Goal: Task Accomplishment & Management: Manage account settings

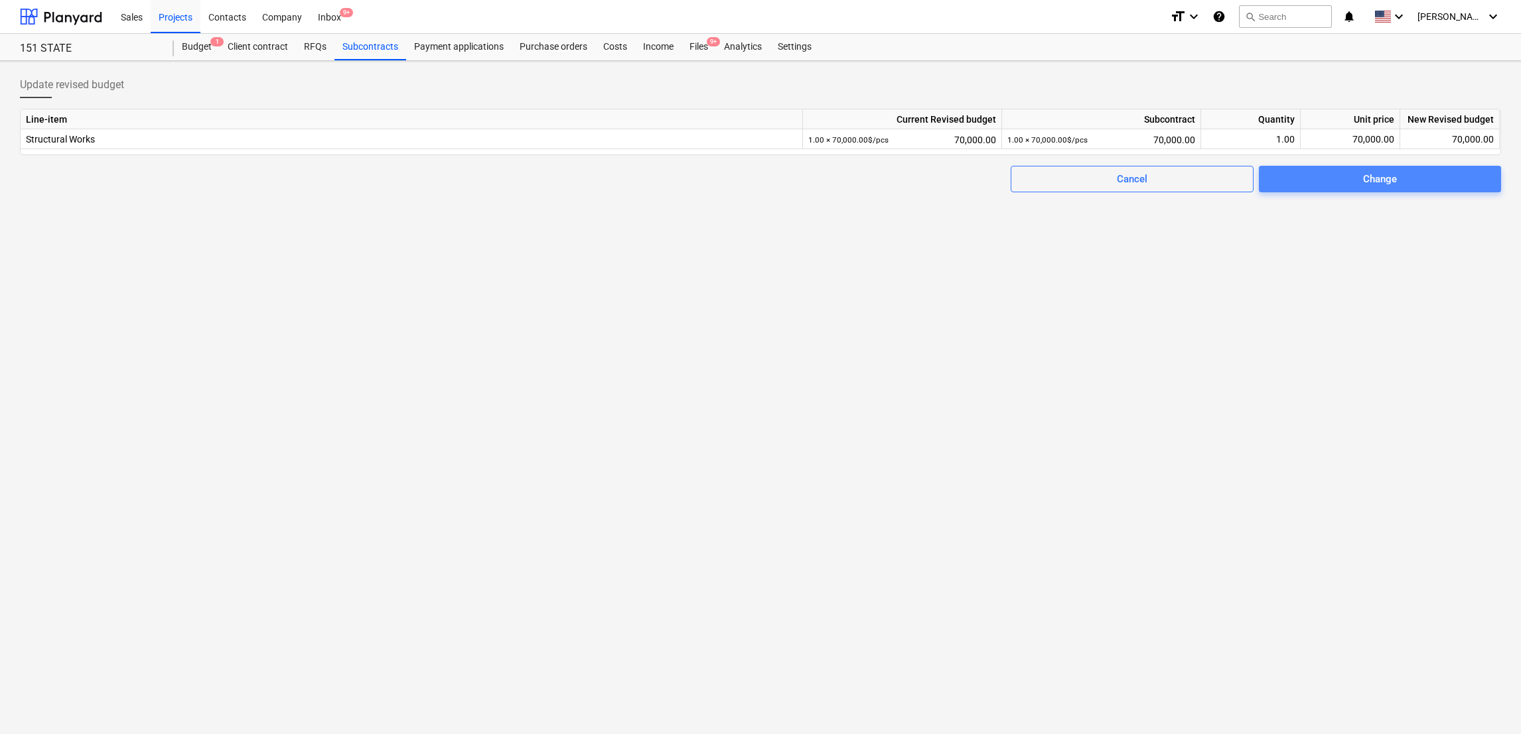
click at [1401, 184] on span "Change" at bounding box center [1380, 179] width 210 height 17
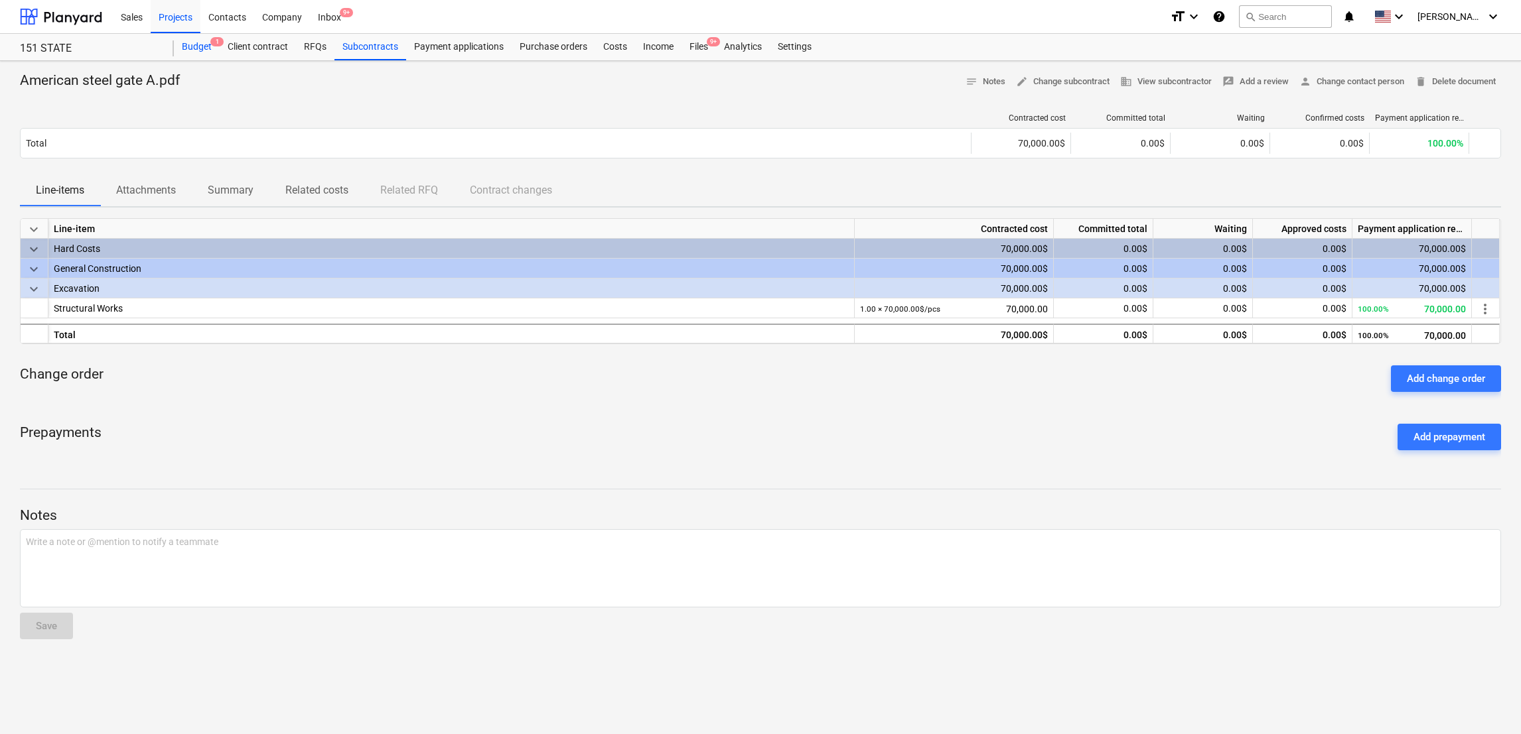
click at [189, 45] on div "Budget 1" at bounding box center [197, 47] width 46 height 27
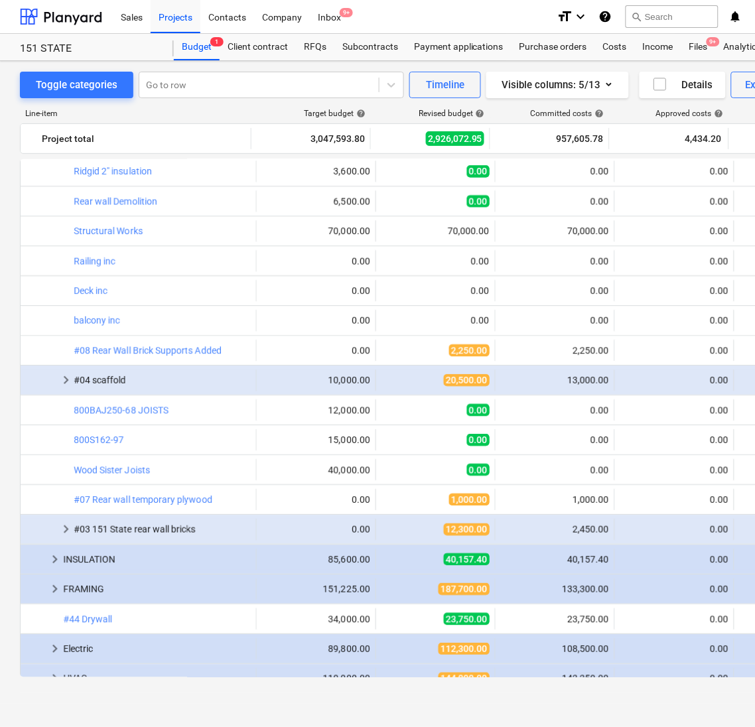
scroll to position [885, 0]
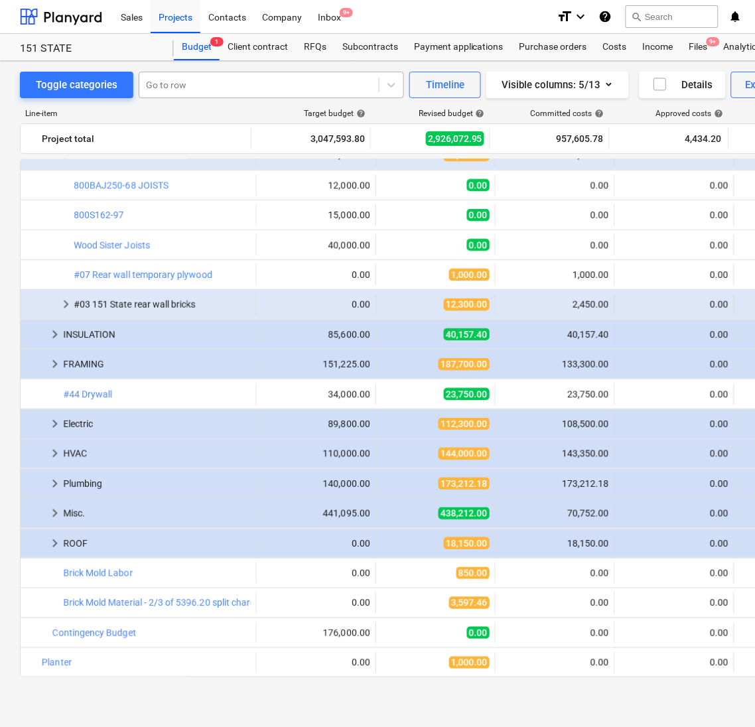
click at [237, 83] on div at bounding box center [259, 84] width 226 height 13
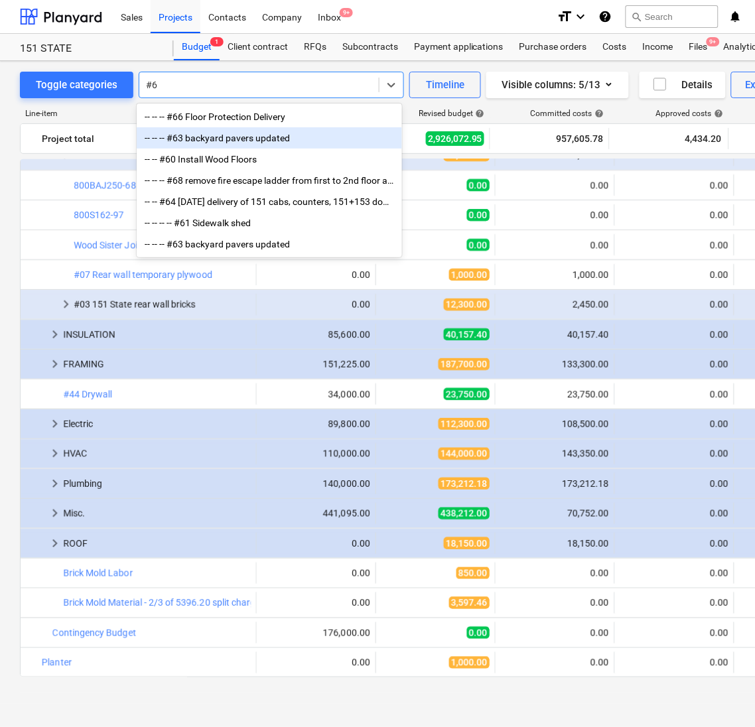
type input "#65"
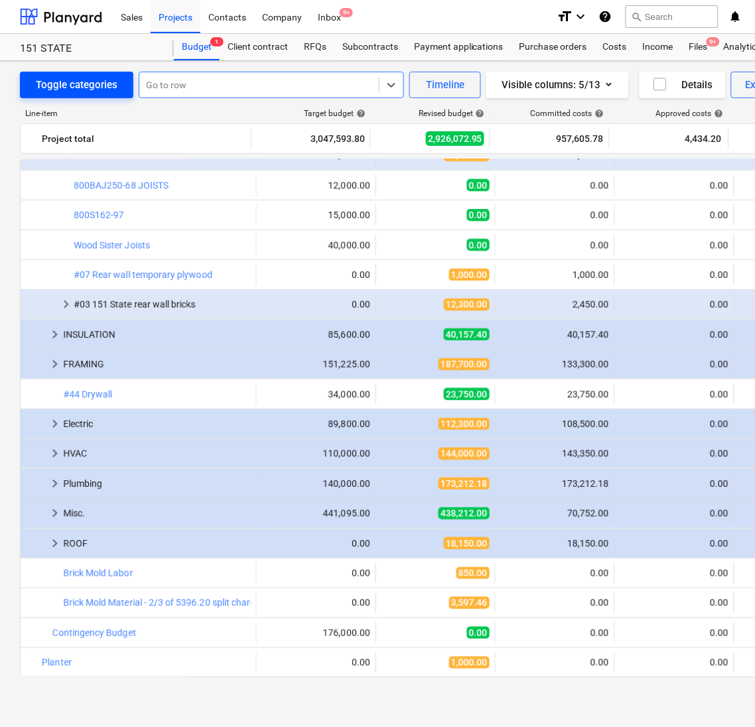
drag, startPoint x: 237, startPoint y: 83, endPoint x: 82, endPoint y: 77, distance: 154.7
click at [82, 77] on div "Toggle categories Select is focused ,type to refine list, press Down to open th…" at bounding box center [250, 85] width 461 height 27
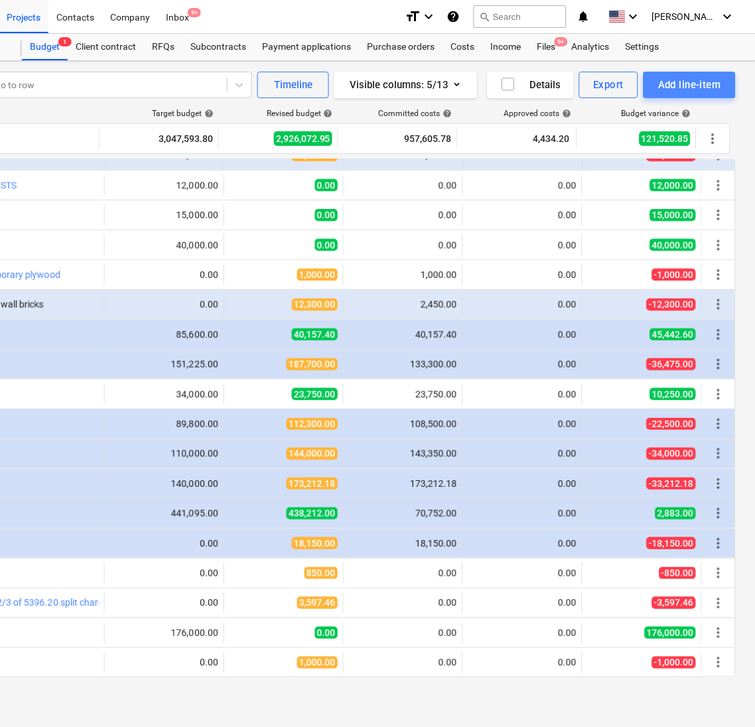
click at [683, 78] on div "Add line-item" at bounding box center [689, 84] width 63 height 17
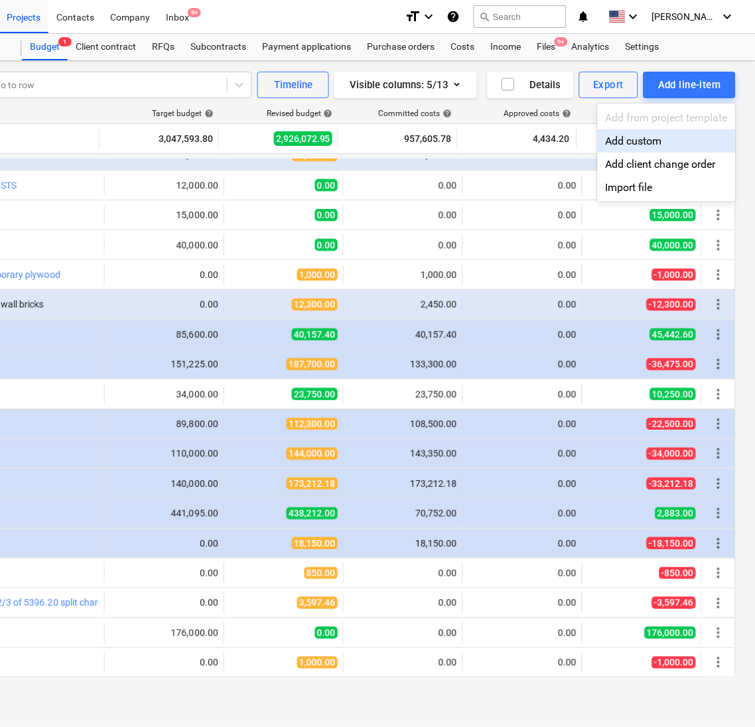
click at [660, 143] on div "Add custom" at bounding box center [667, 140] width 138 height 23
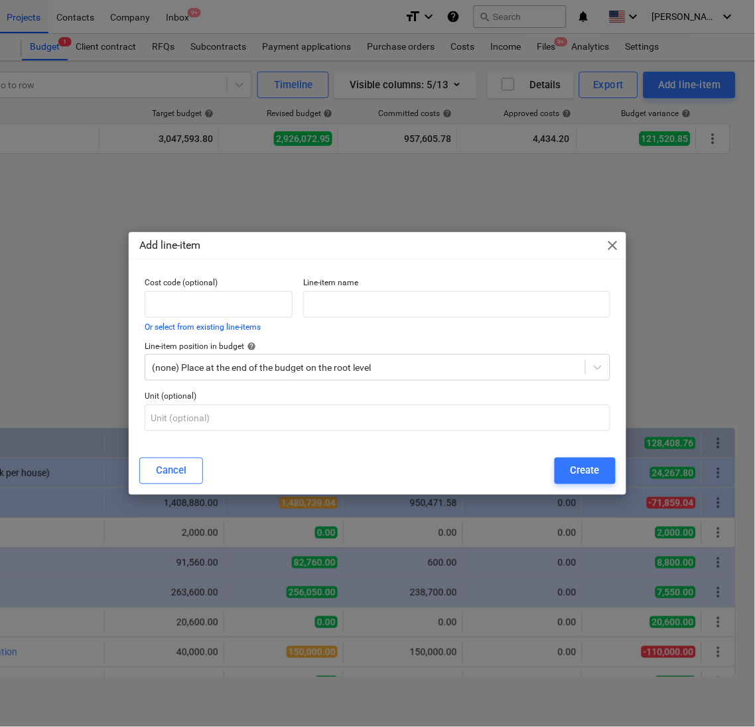
scroll to position [885, 0]
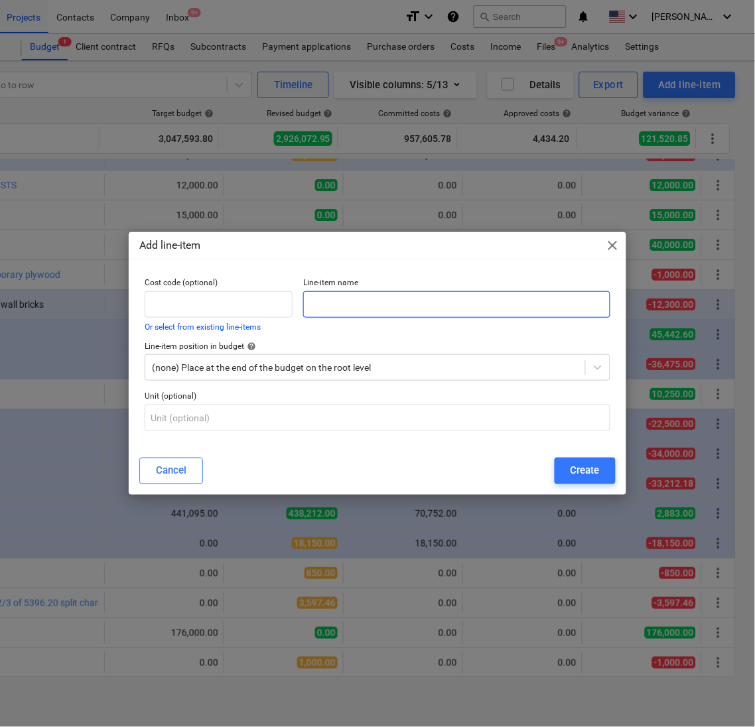
click at [356, 312] on input "text" at bounding box center [456, 304] width 307 height 27
click at [371, 301] on input "#65 Masonite Floor Covering" at bounding box center [456, 304] width 307 height 27
click at [389, 307] on input "#65 Masonite floor Covering" at bounding box center [456, 304] width 307 height 27
click at [401, 289] on p "Line-item name" at bounding box center [456, 284] width 307 height 13
click at [391, 299] on input "#65 Masonite floor Covering" at bounding box center [456, 304] width 307 height 27
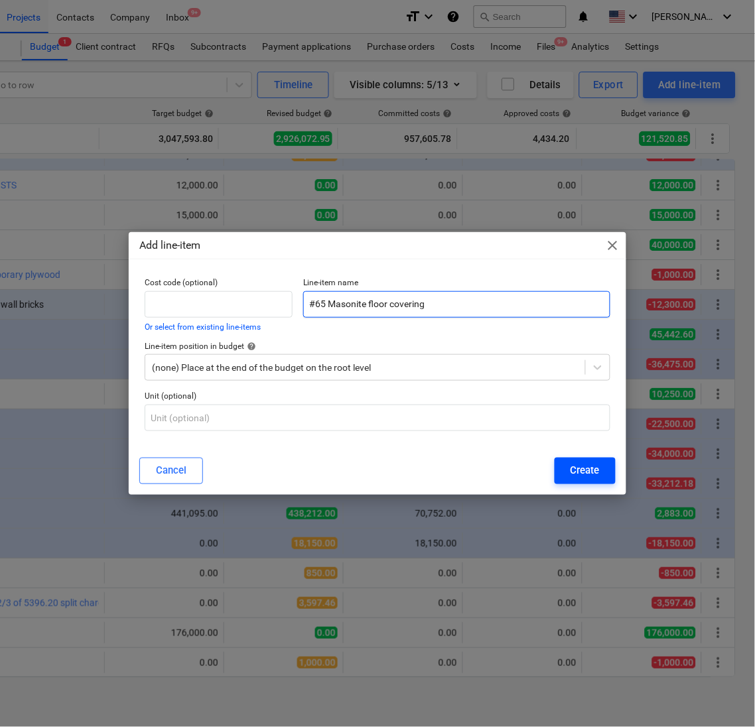
type input "#65 Masonite floor covering"
click at [579, 471] on div "Create" at bounding box center [585, 470] width 29 height 17
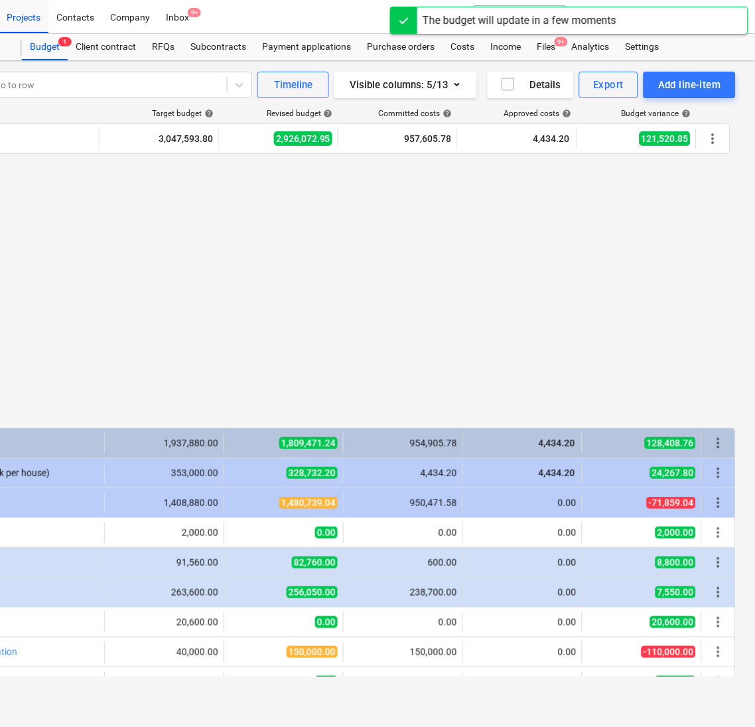
scroll to position [885, 0]
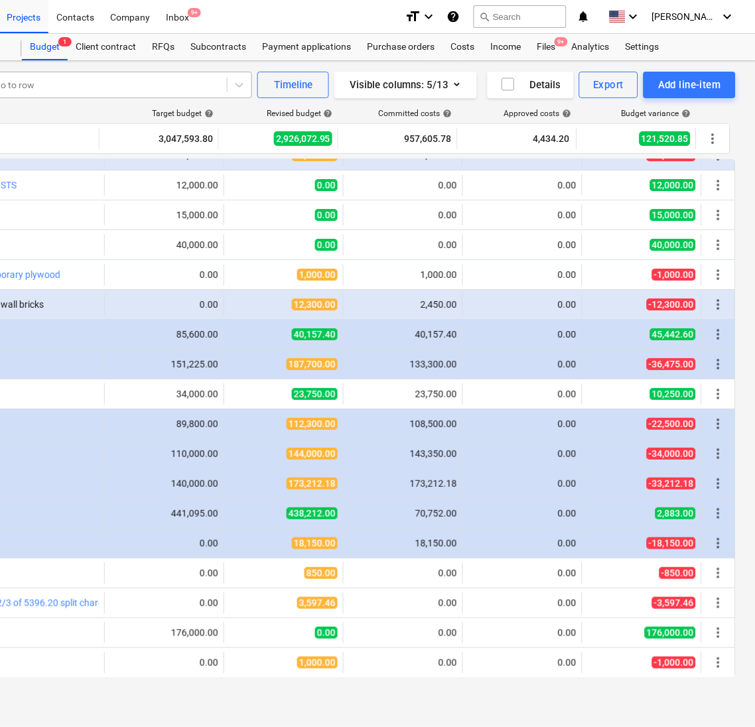
click at [162, 78] on div at bounding box center [107, 84] width 226 height 13
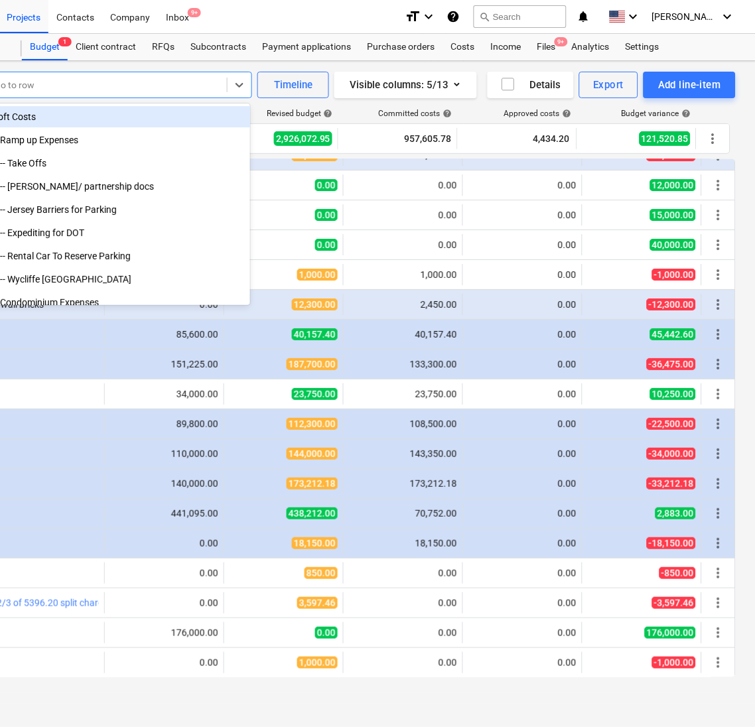
scroll to position [0, 0]
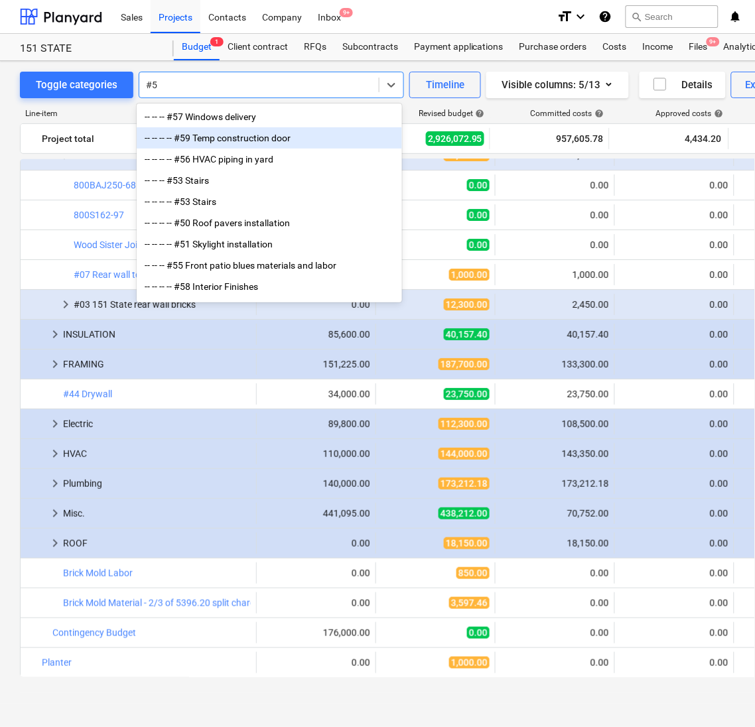
type input "#"
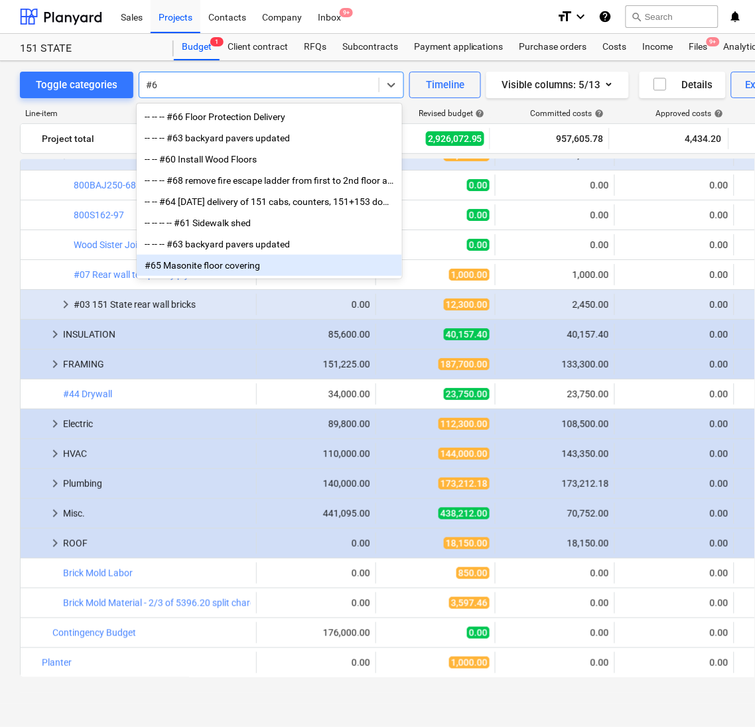
type input "#"
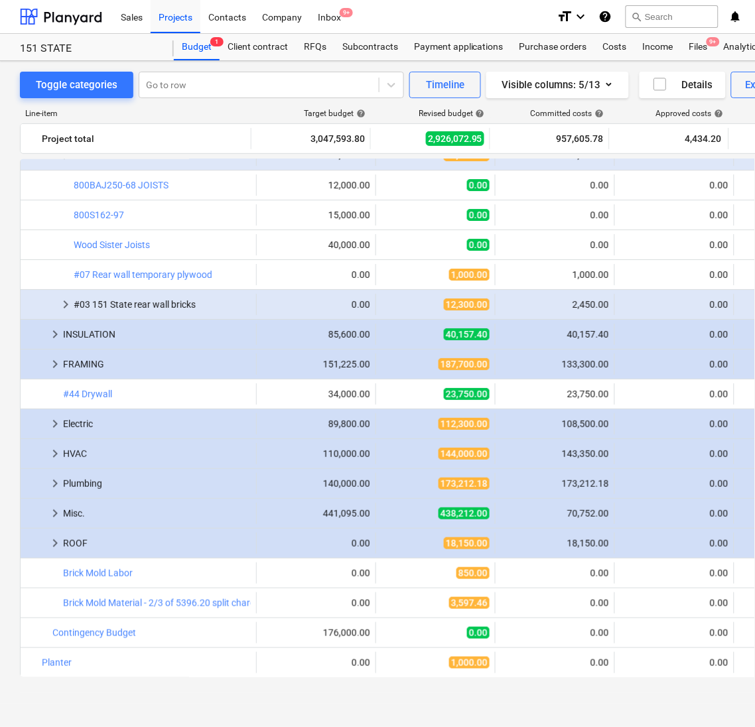
click at [232, 99] on div "Line-item Target budget help Revised budget help Committed costs help Approved …" at bounding box center [454, 395] width 868 height 595
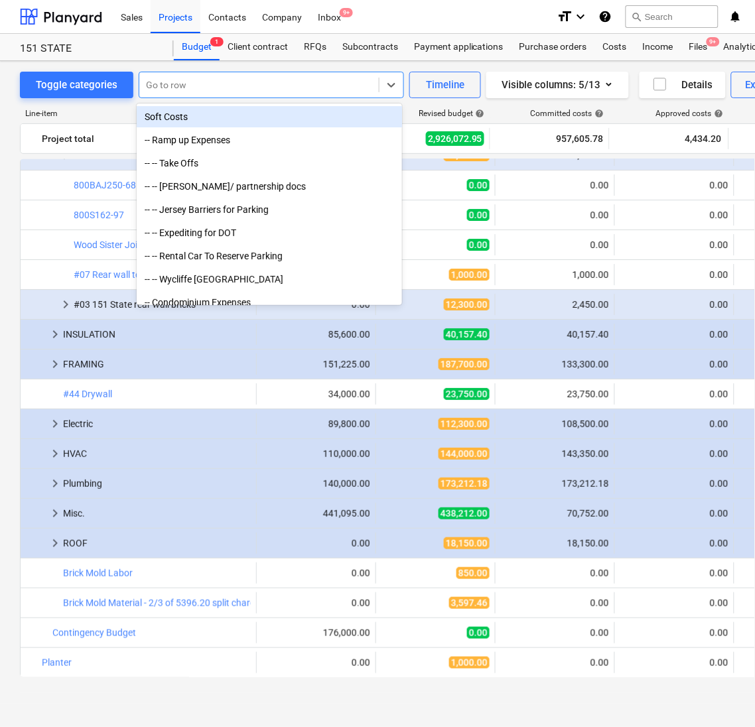
click at [222, 91] on div at bounding box center [259, 84] width 226 height 13
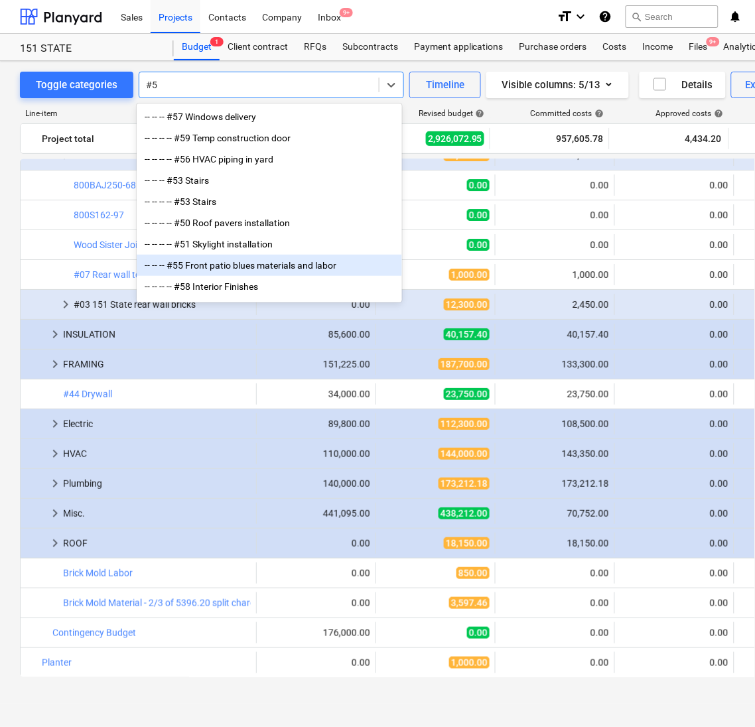
type input "#"
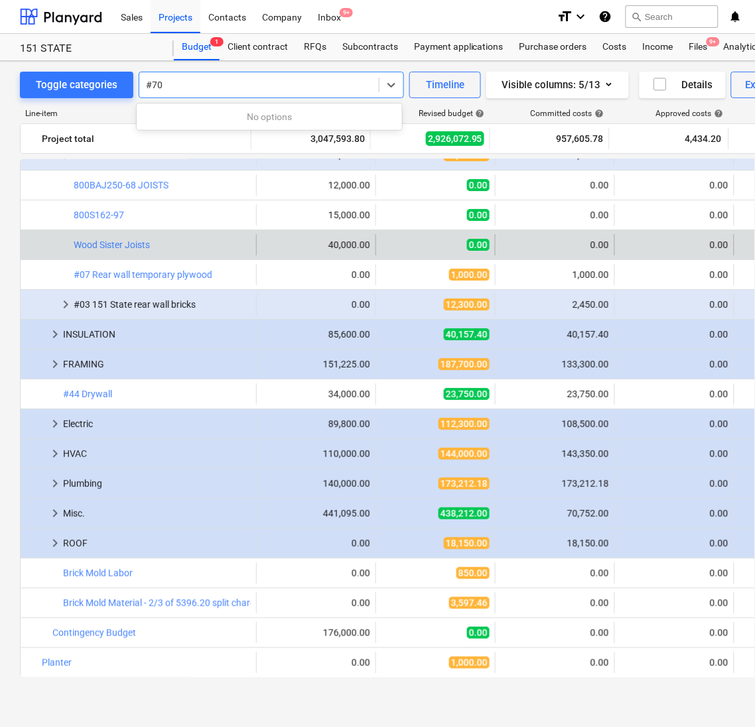
type input "#70"
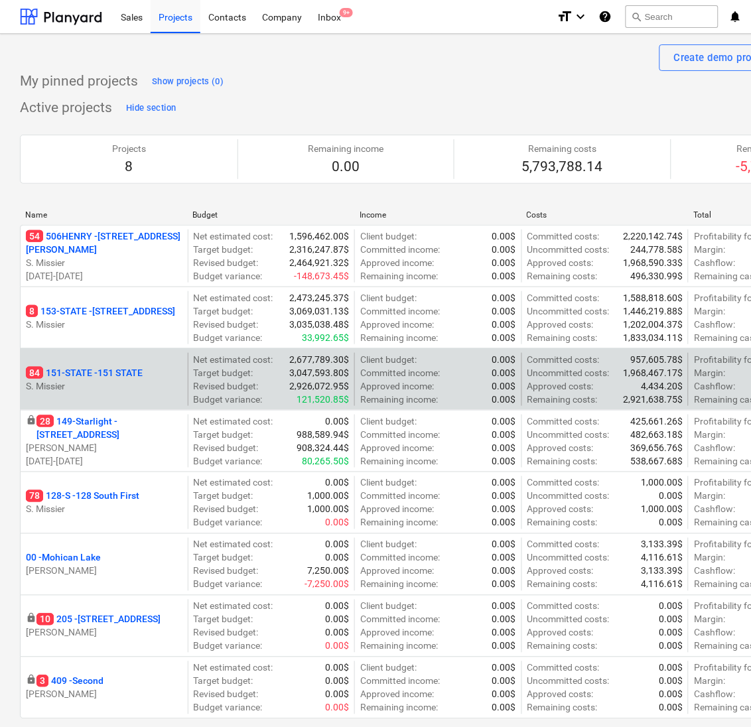
click at [98, 366] on div "84 151-STATE - 151 STATE S. Missier" at bounding box center [104, 379] width 167 height 53
click at [100, 373] on p "84 151-STATE - 151 STATE" at bounding box center [84, 372] width 117 height 13
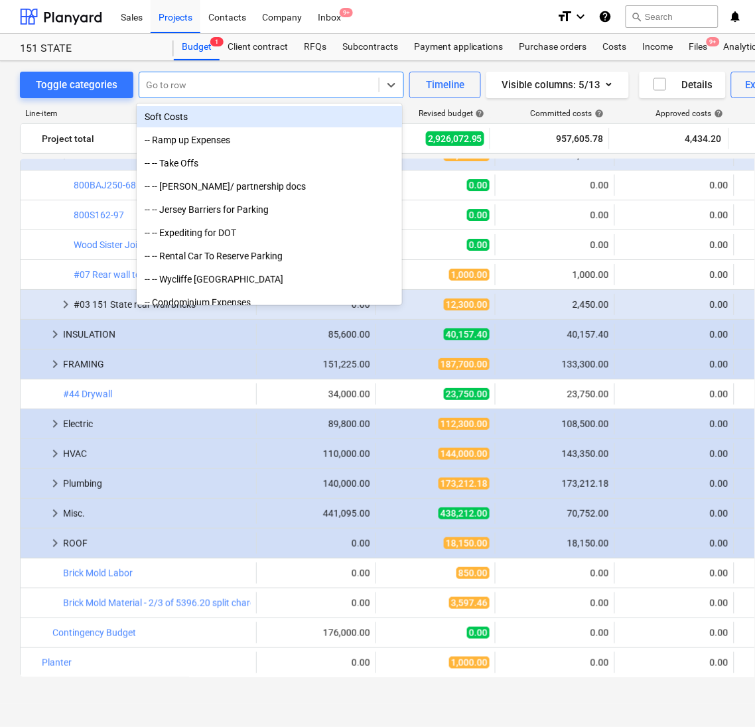
click at [324, 90] on div at bounding box center [259, 84] width 226 height 13
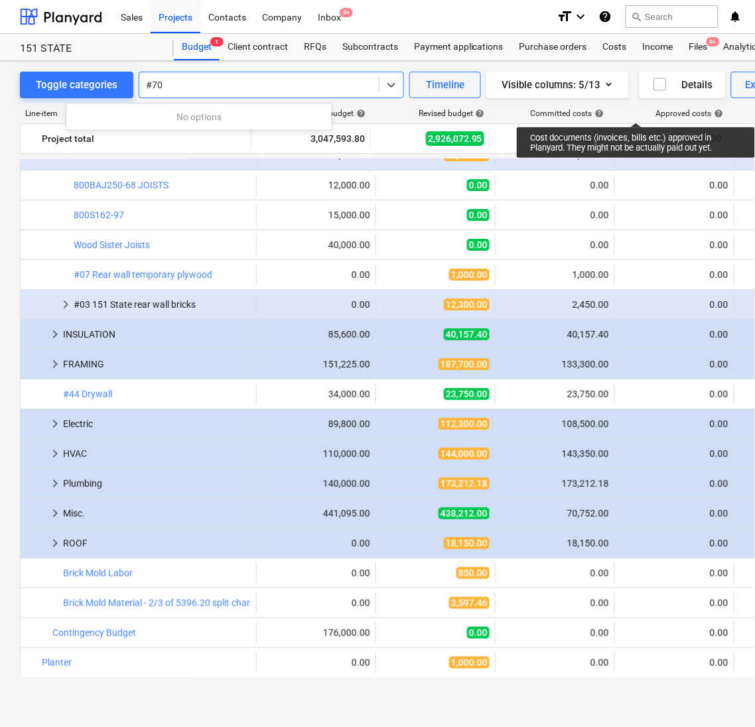
scroll to position [0, 152]
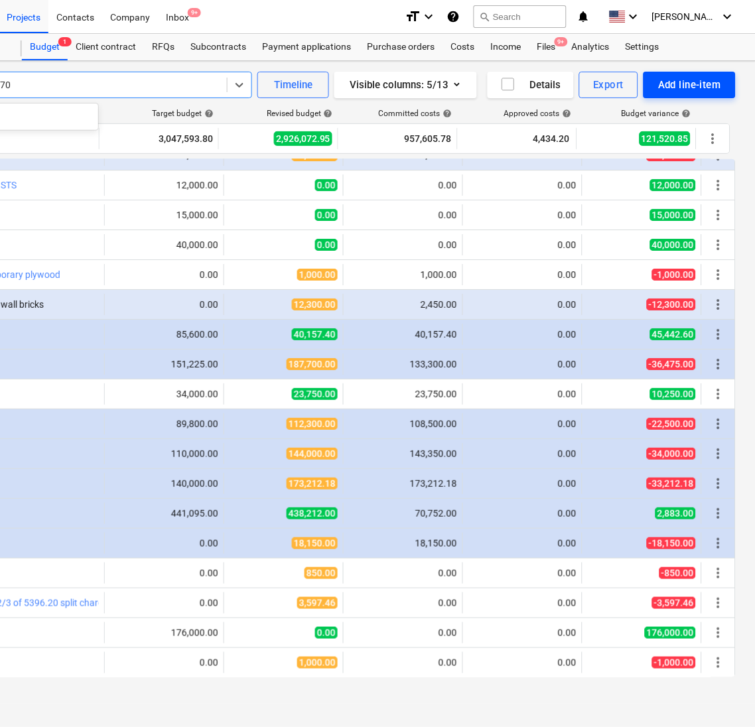
type input "#70"
click at [716, 82] on div "Add line-item" at bounding box center [689, 84] width 63 height 17
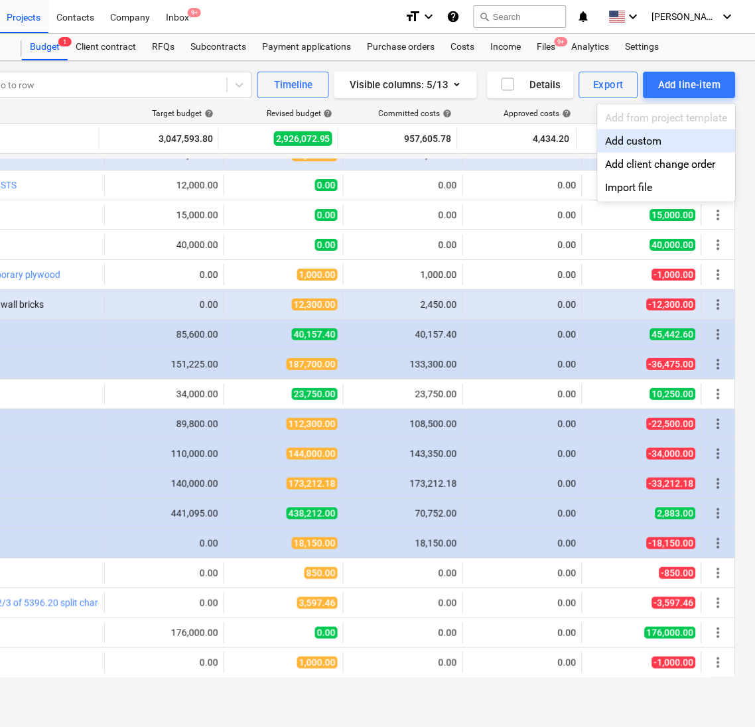
click at [636, 135] on div "Add custom" at bounding box center [667, 140] width 138 height 23
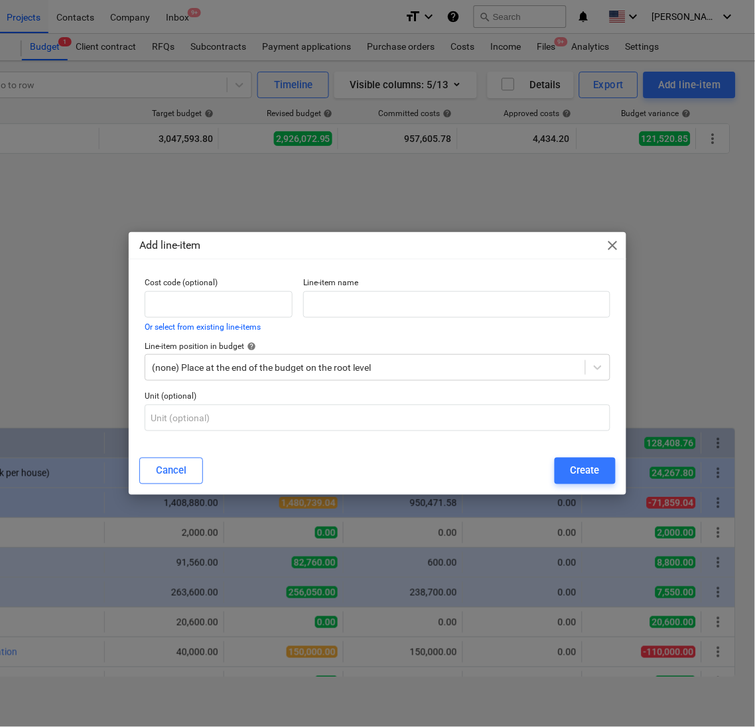
scroll to position [885, 0]
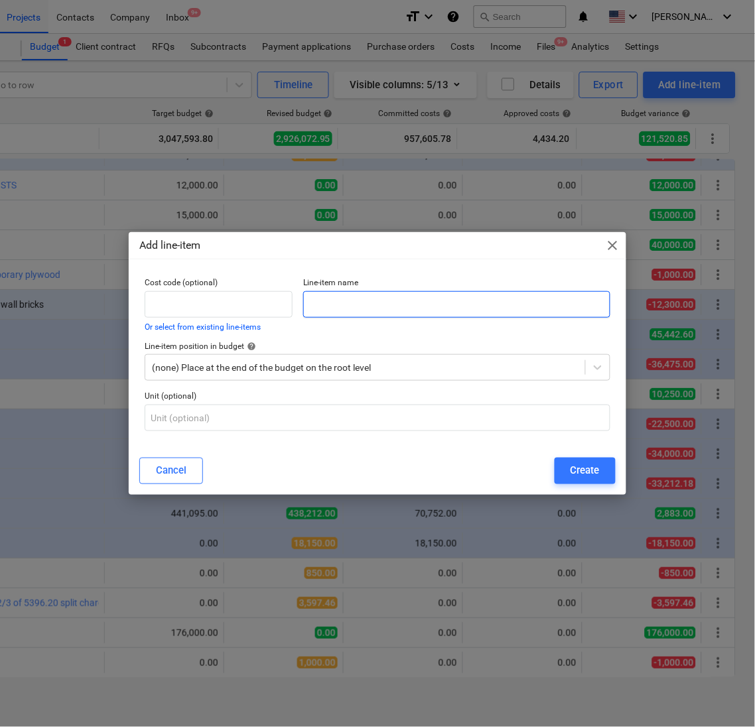
click at [360, 306] on input "text" at bounding box center [456, 304] width 307 height 27
type input "#"
click at [615, 244] on span "close" at bounding box center [613, 246] width 16 height 16
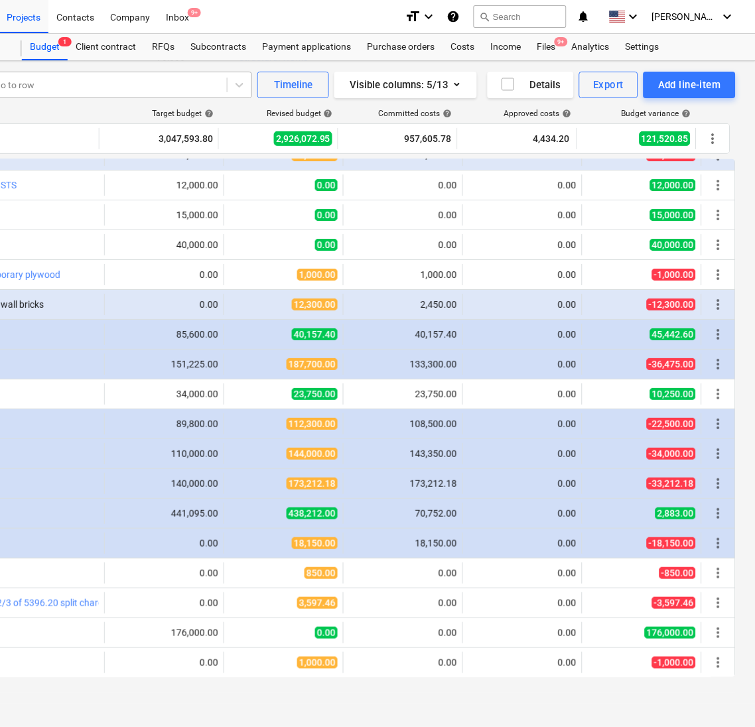
click at [151, 94] on div "Go to row" at bounding box center [107, 85] width 240 height 19
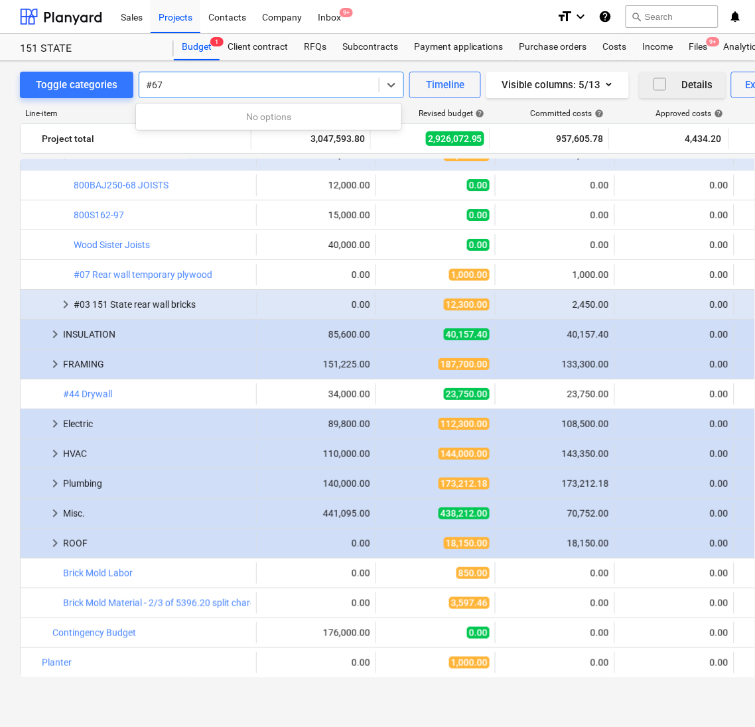
scroll to position [0, 152]
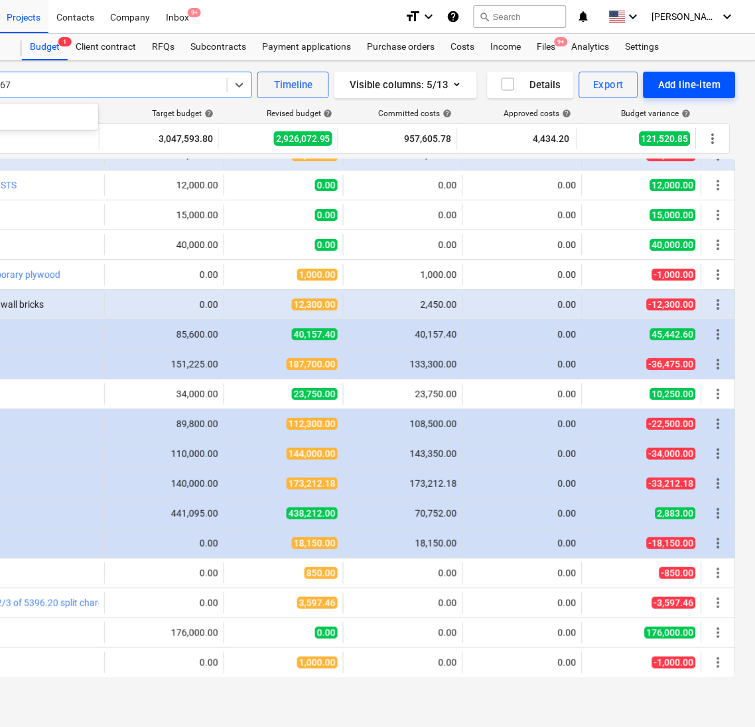
type input "#67"
click at [701, 85] on div "Add line-item" at bounding box center [689, 84] width 63 height 17
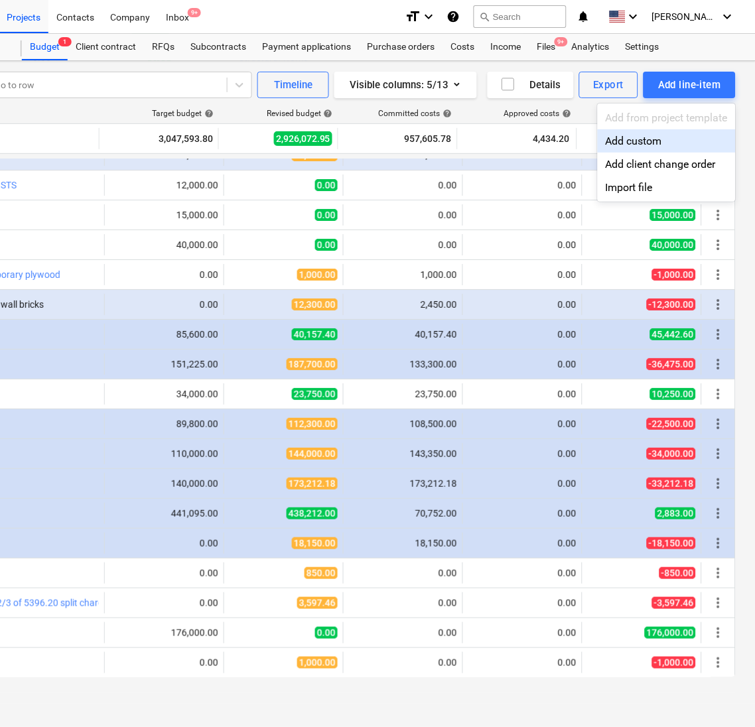
click at [634, 141] on div "Add custom" at bounding box center [667, 140] width 138 height 23
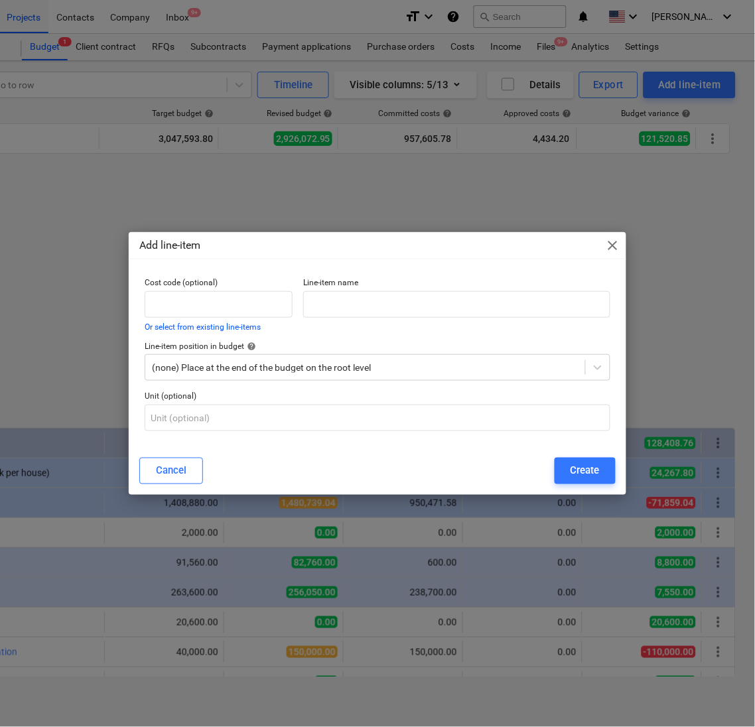
scroll to position [885, 0]
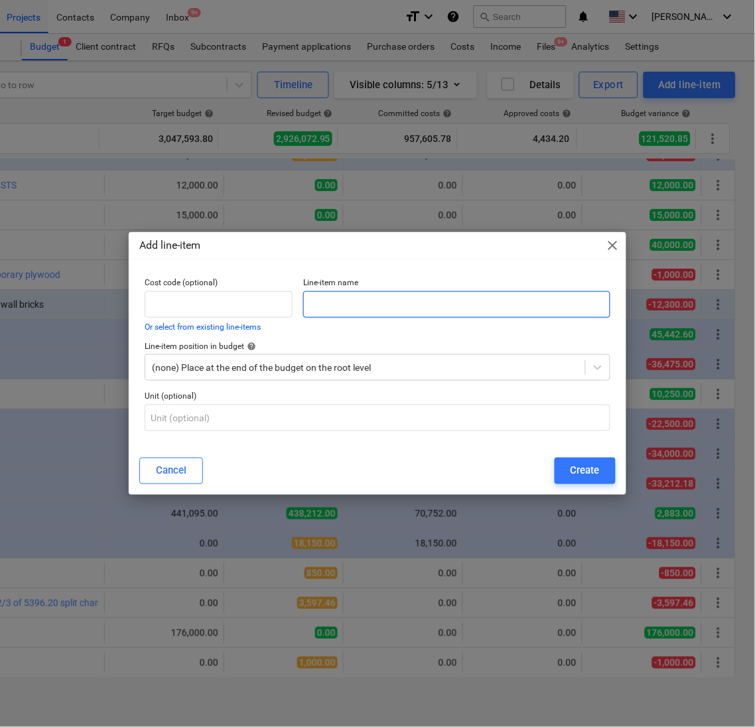
click at [326, 306] on input "text" at bounding box center [456, 304] width 307 height 27
type input "#67 Rear wall water proofing"
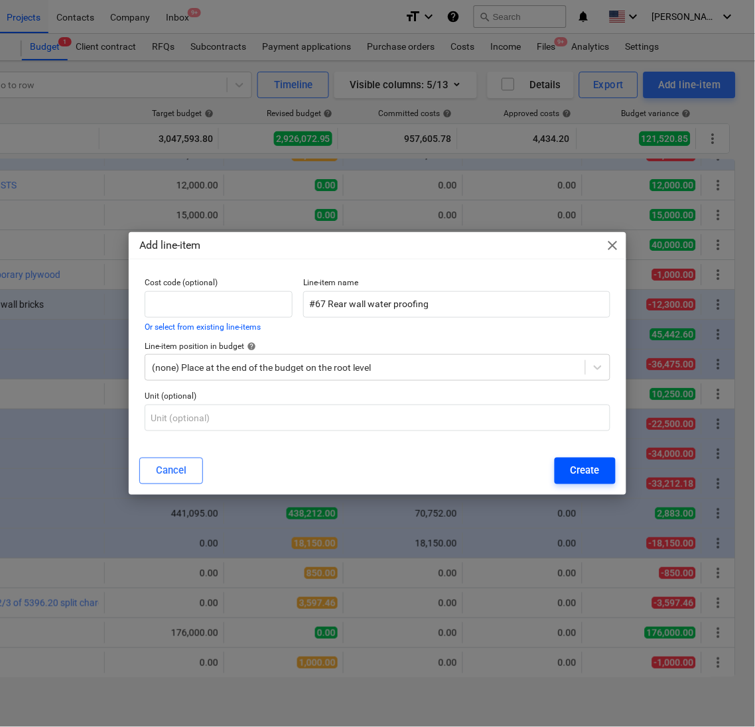
click at [588, 467] on div "Create" at bounding box center [585, 470] width 29 height 17
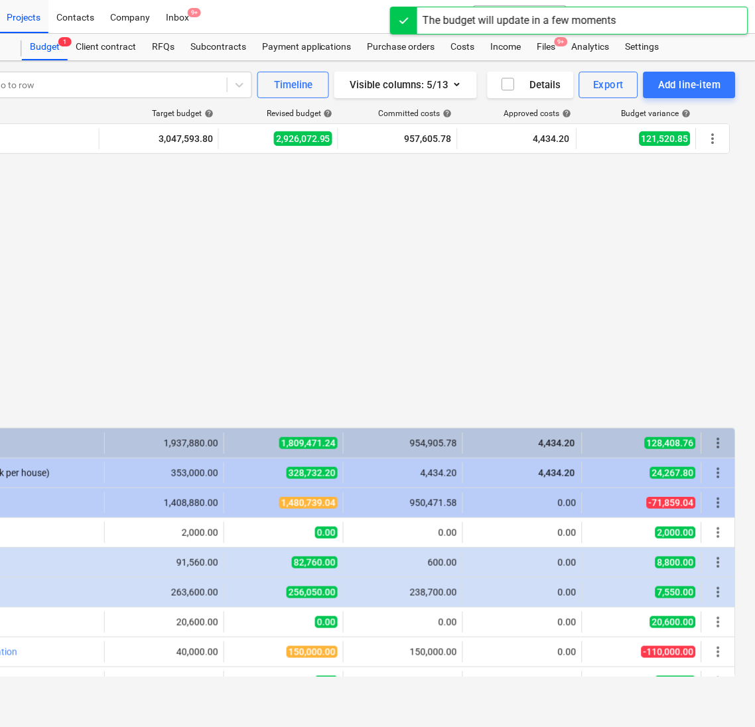
scroll to position [885, 0]
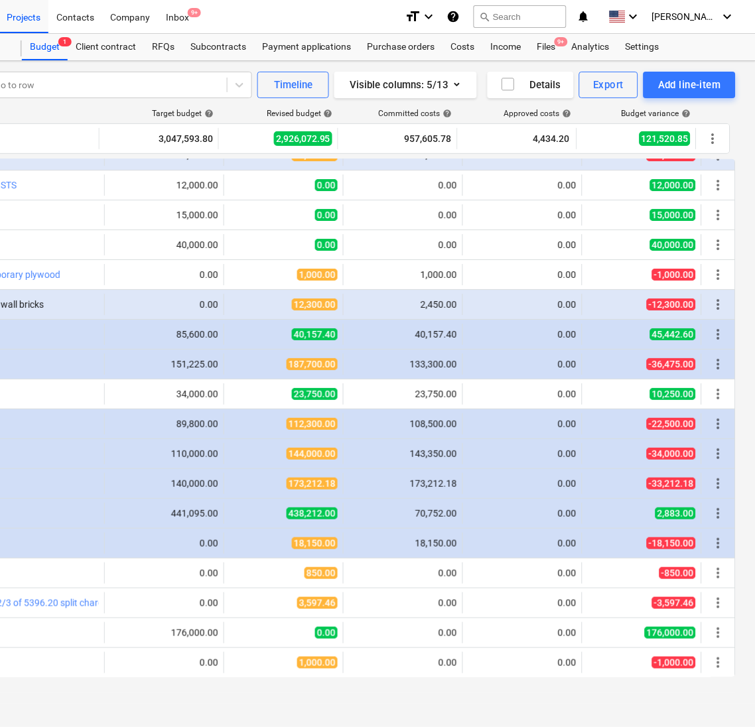
click at [308, 688] on div "Line-item Target budget help Revised budget help Committed costs help Approved …" at bounding box center [302, 395] width 868 height 595
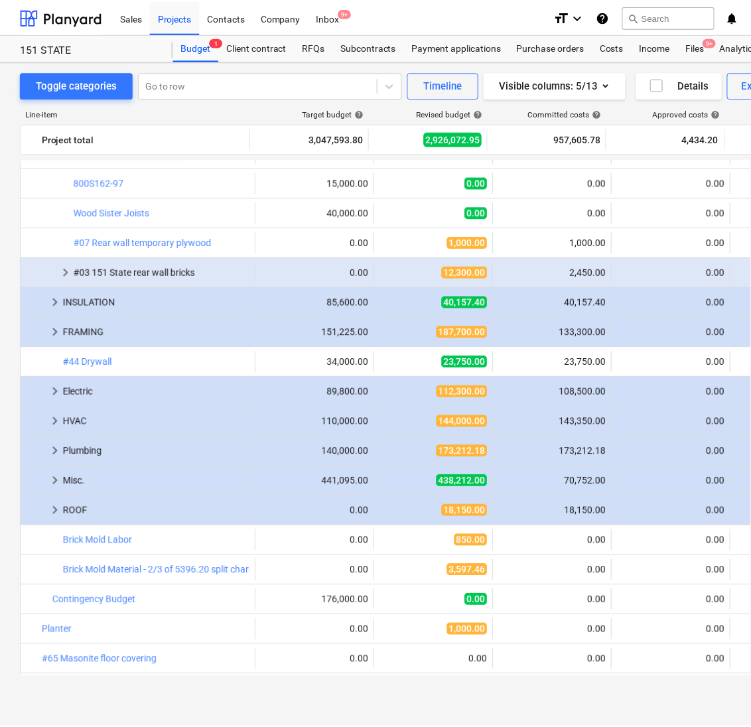
scroll to position [945, 0]
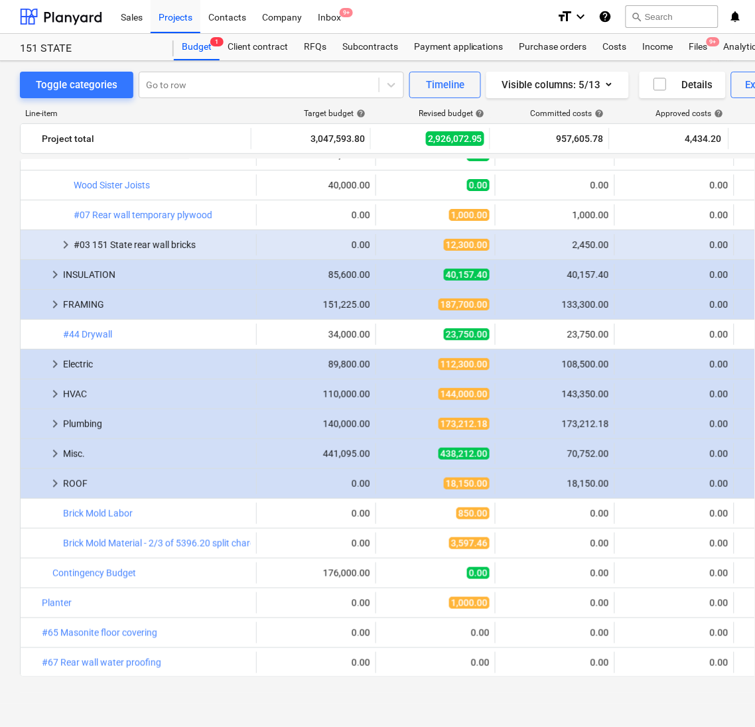
click at [163, 695] on div "Toggle categories Go to row Timeline Visible columns : 5/13 Details Export Add …" at bounding box center [454, 382] width 908 height 643
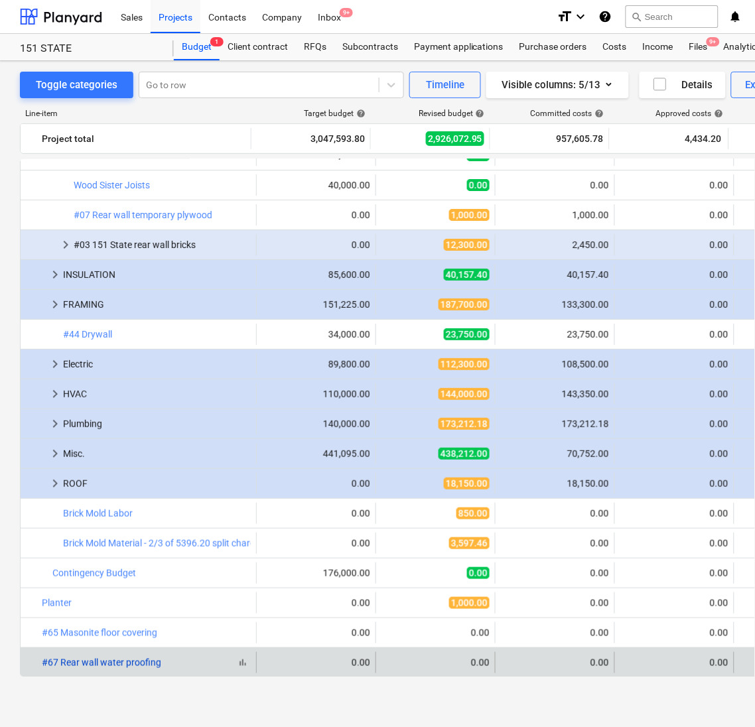
click at [122, 661] on link "#67 Rear wall water proofing" at bounding box center [101, 662] width 119 height 11
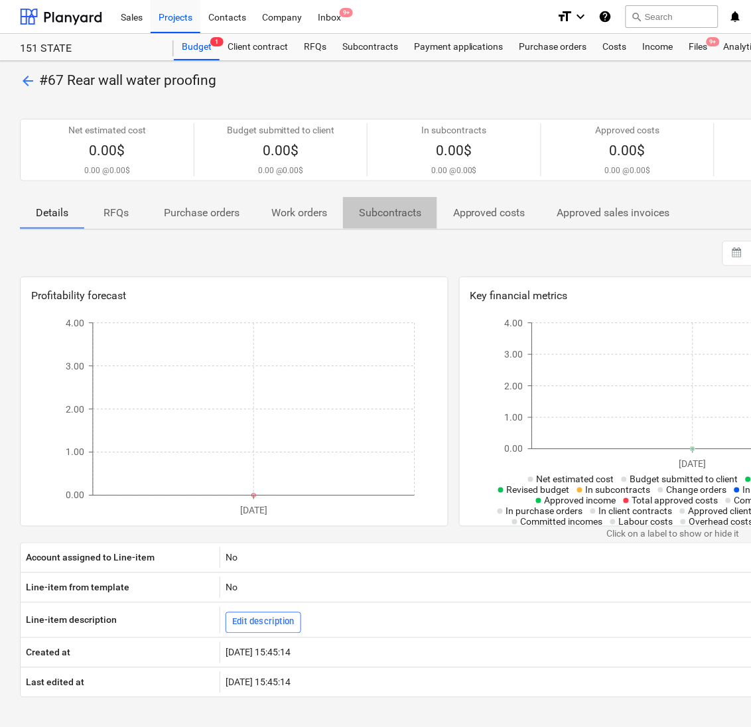
click at [395, 218] on p "Subcontracts" at bounding box center [390, 213] width 62 height 16
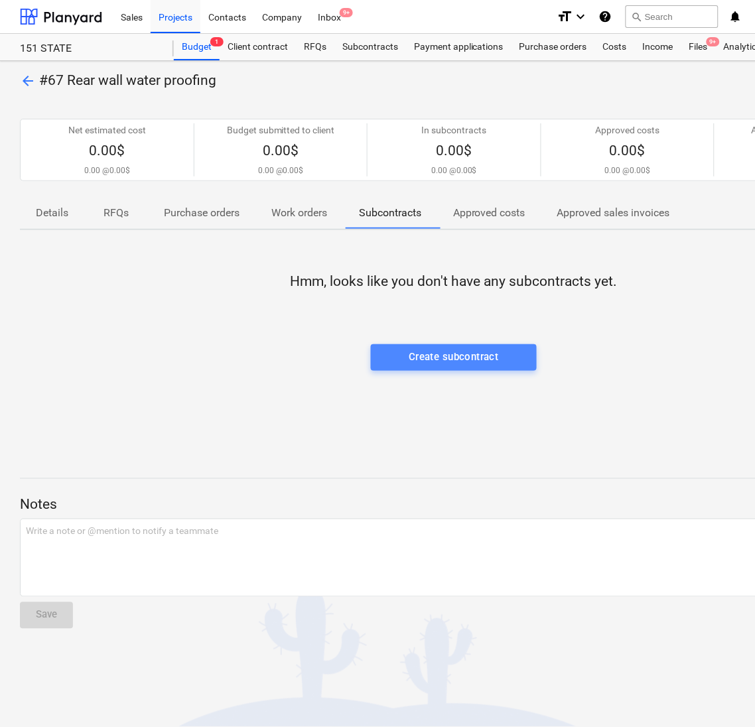
click at [476, 362] on div "Create subcontract" at bounding box center [454, 356] width 90 height 17
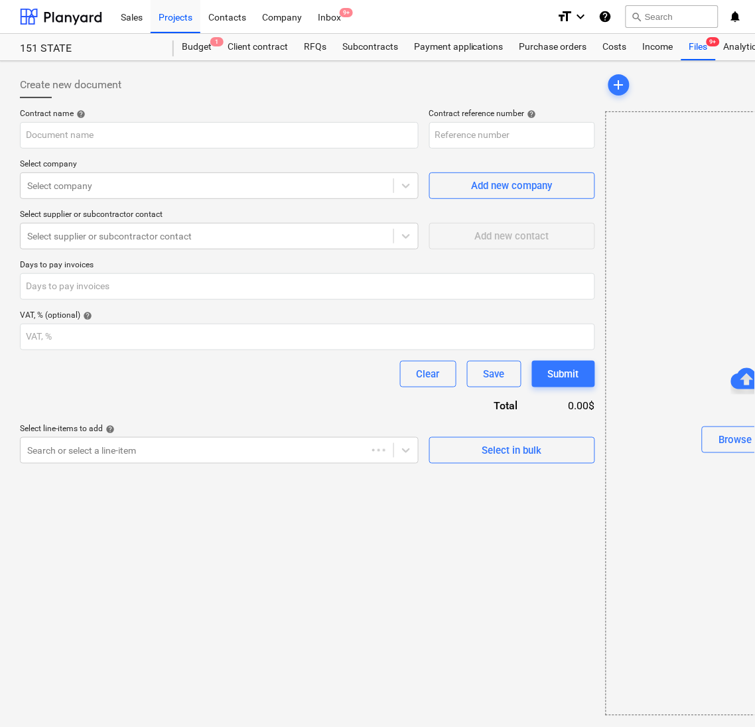
type input "151-STATE-SO-036"
click at [288, 142] on input "text" at bounding box center [219, 135] width 399 height 27
click at [391, 95] on div "Create new document" at bounding box center [307, 85] width 575 height 27
click at [704, 305] on div "Browse Files" at bounding box center [747, 413] width 283 height 604
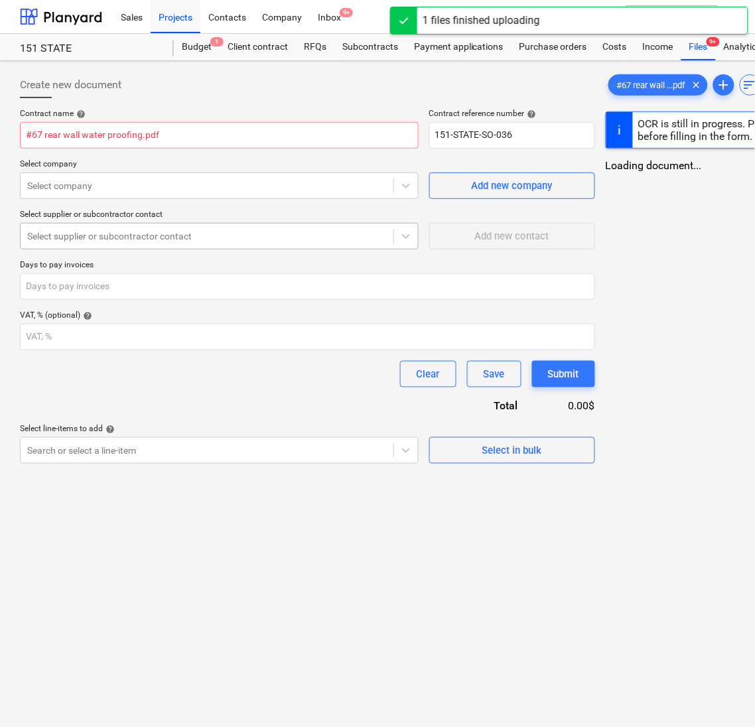
type input "#67 rear wall water proofing.pdf"
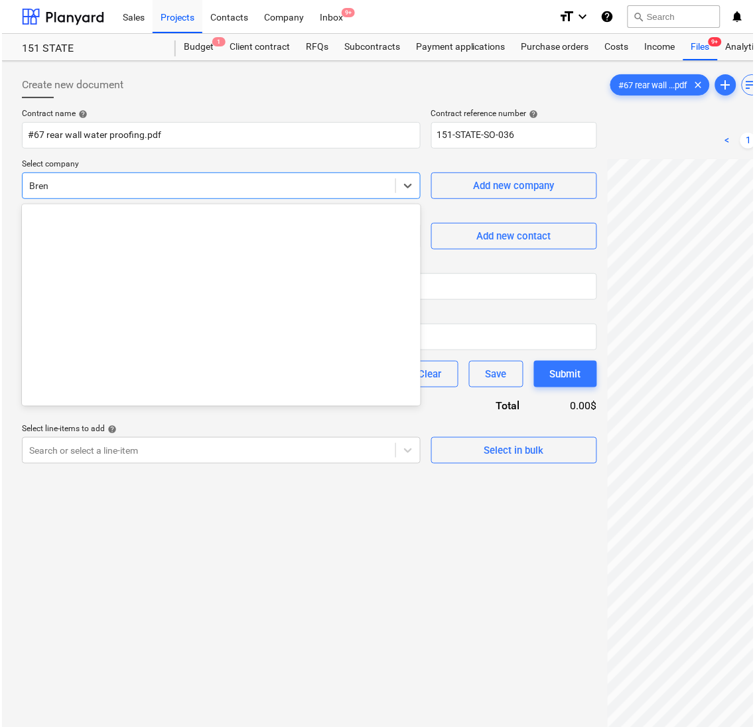
scroll to position [324, 0]
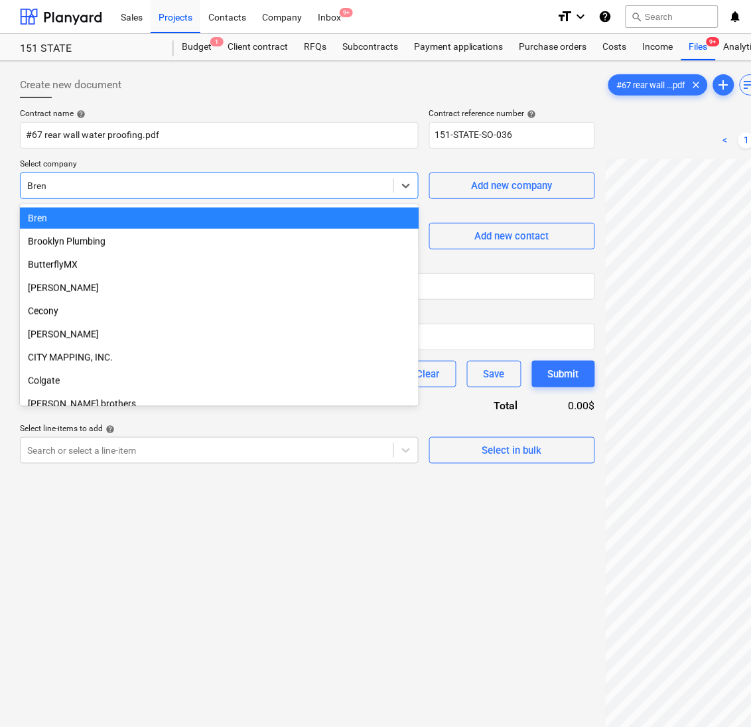
drag, startPoint x: 294, startPoint y: 194, endPoint x: 200, endPoint y: 197, distance: 94.2
click at [200, 197] on div "Bren" at bounding box center [219, 186] width 399 height 27
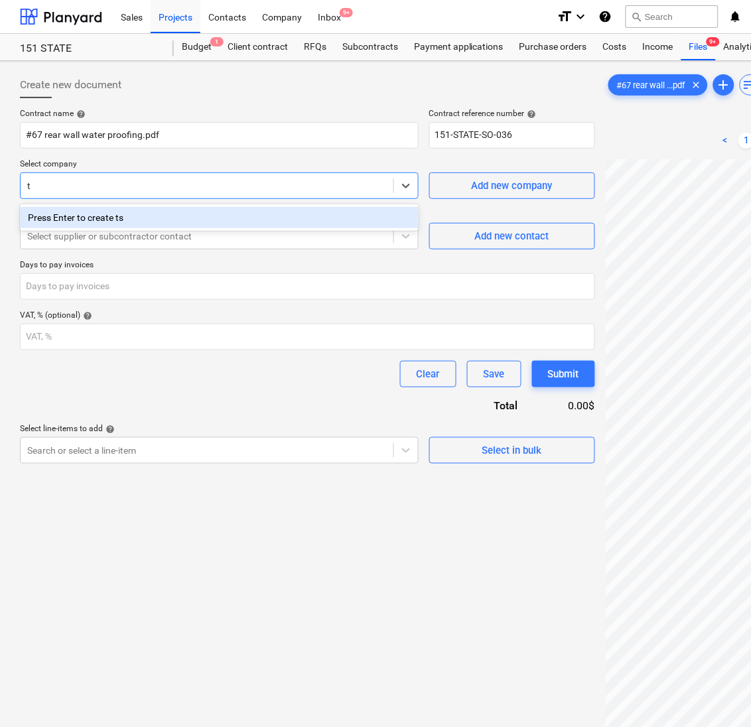
type input "tc"
click at [158, 224] on div "TCS" at bounding box center [219, 217] width 399 height 21
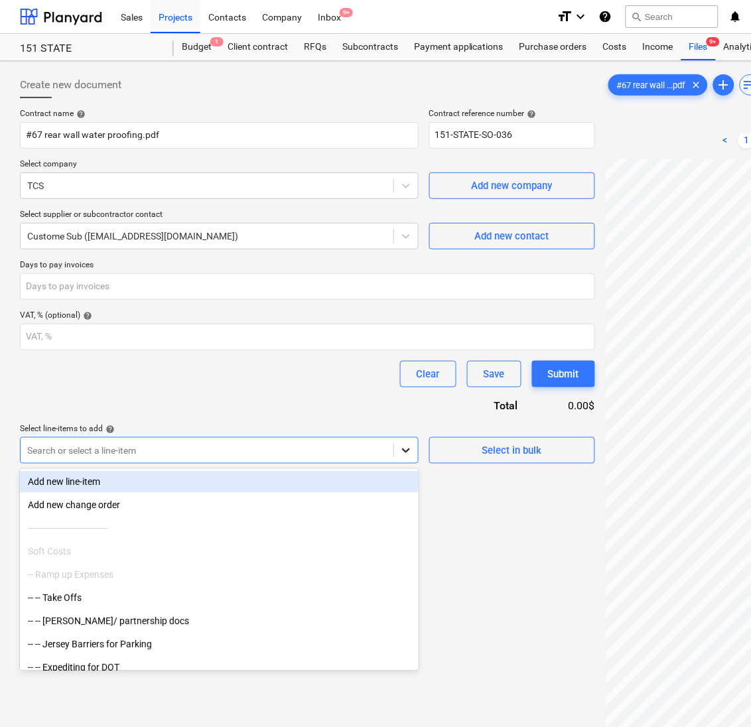
click at [415, 452] on div at bounding box center [406, 451] width 24 height 24
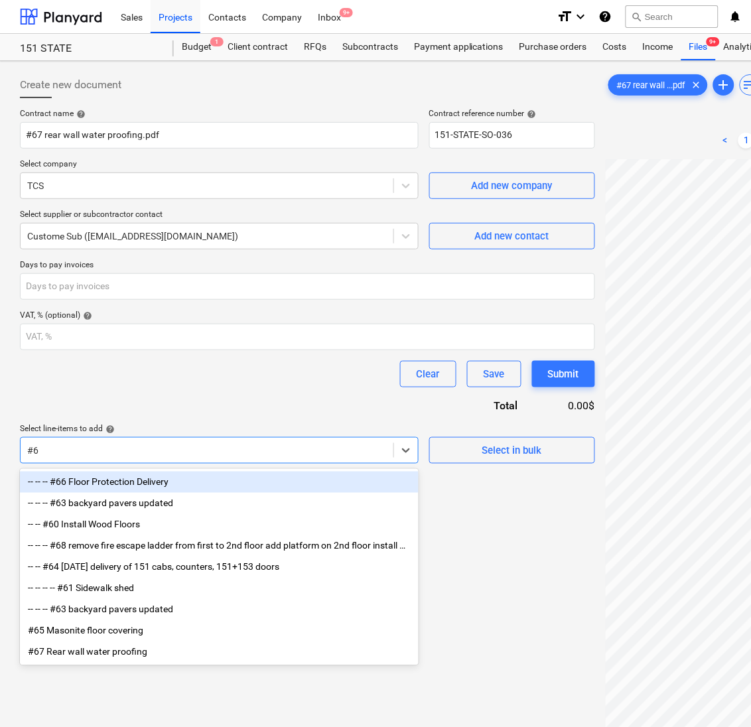
type input "#67"
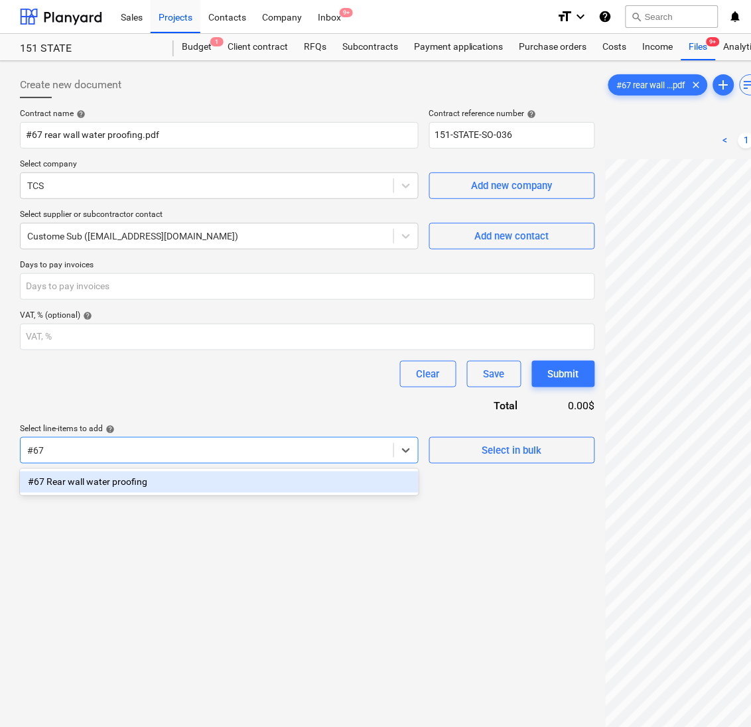
click at [248, 481] on div "#67 Rear wall water proofing" at bounding box center [219, 482] width 399 height 21
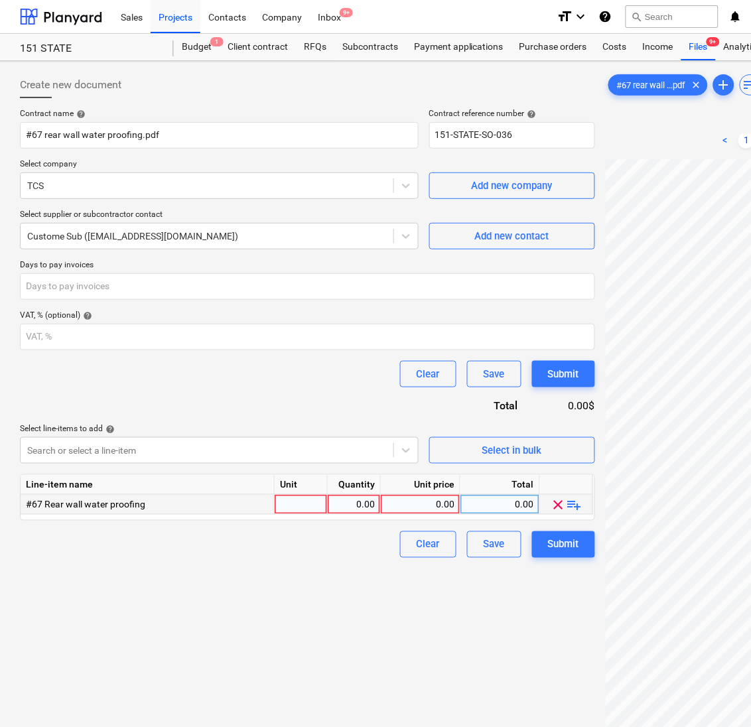
click at [425, 504] on div "0.00" at bounding box center [420, 505] width 68 height 20
type input "850"
click at [437, 640] on div "Create new document Contract name help #67 rear wall water proofing.pdf Contrac…" at bounding box center [308, 460] width 586 height 788
click at [546, 535] on button "Submit" at bounding box center [563, 544] width 63 height 27
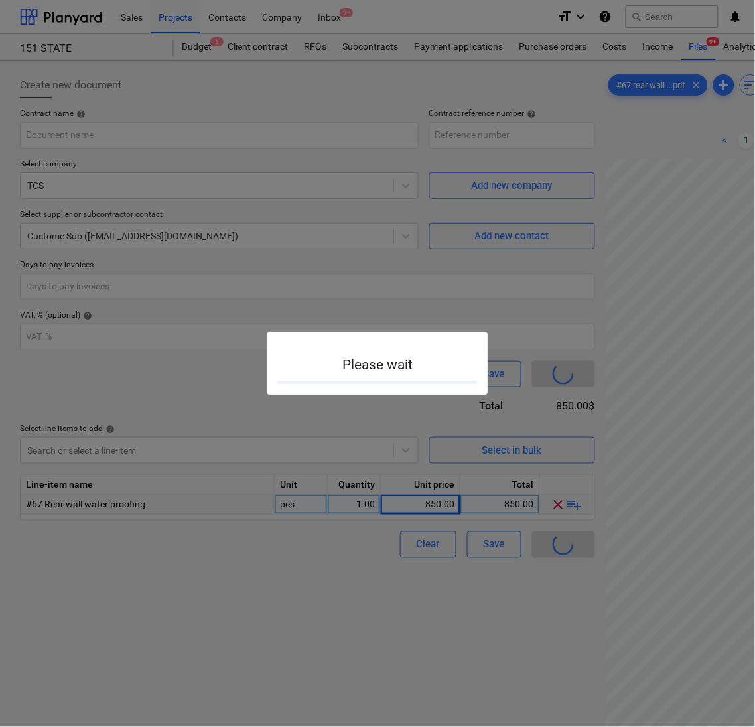
type input "151-STATE-SO-036"
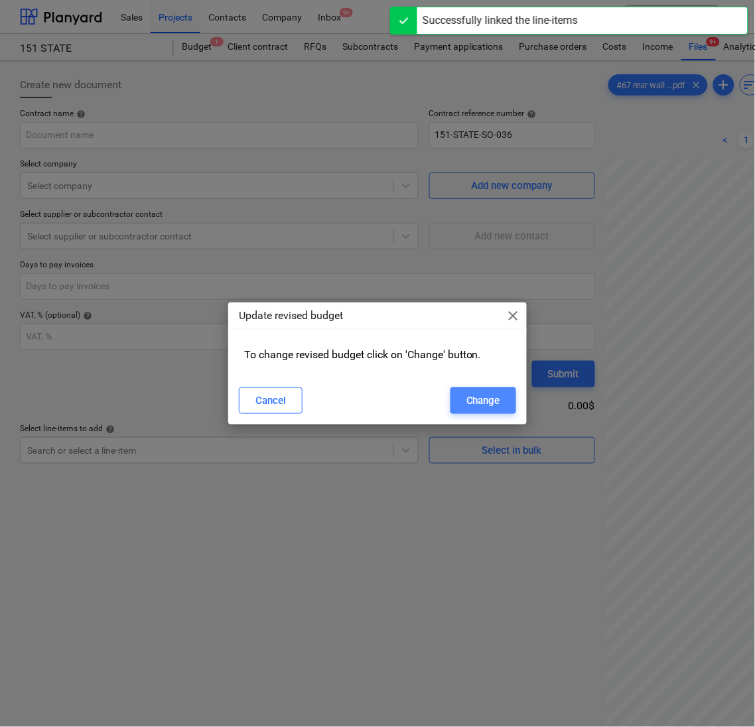
click at [466, 405] on div "Change" at bounding box center [483, 400] width 34 height 17
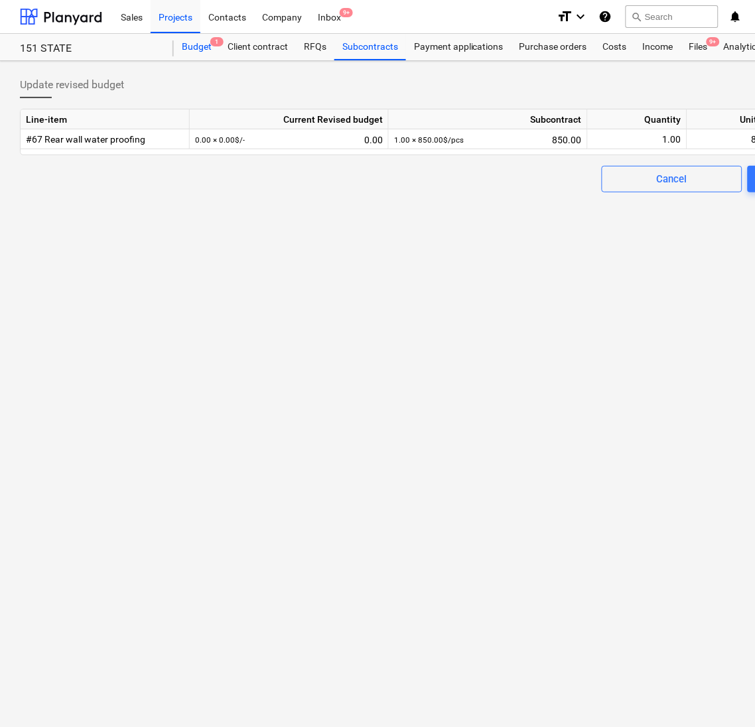
click at [194, 41] on div "Budget 1" at bounding box center [197, 47] width 46 height 27
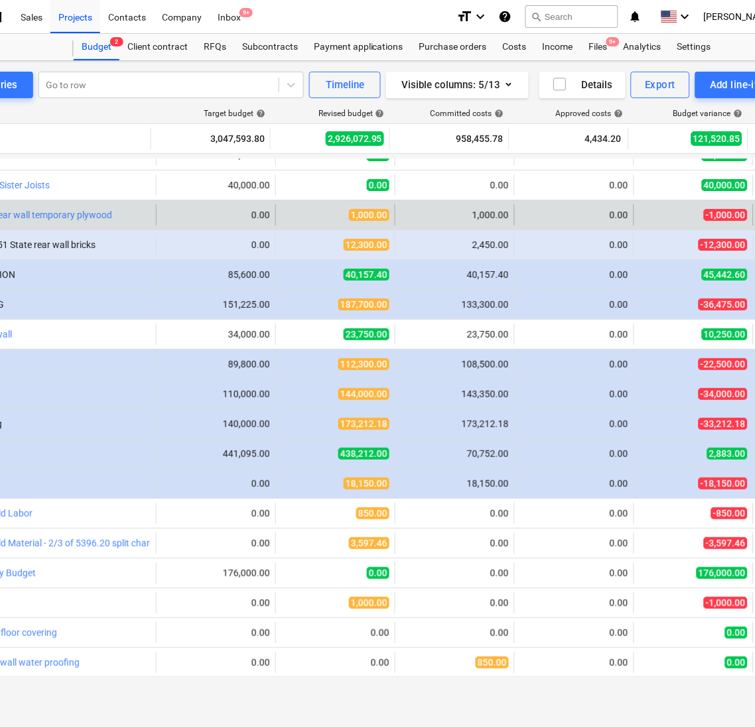
scroll to position [0, 102]
